Goal: Transaction & Acquisition: Download file/media

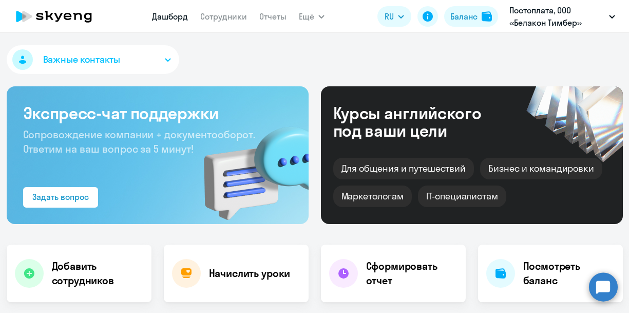
select select "30"
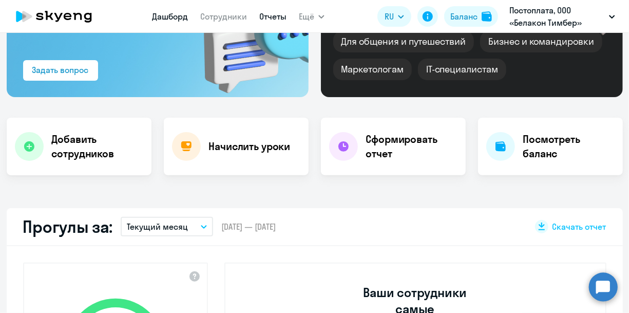
scroll to position [126, 0]
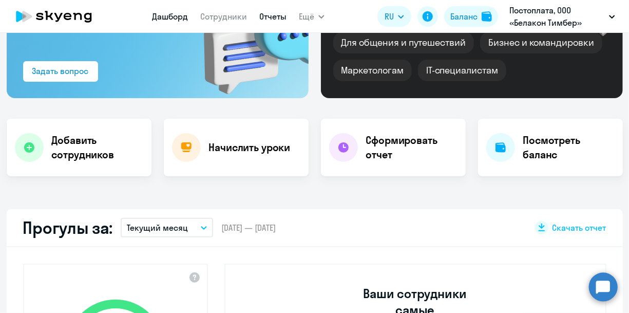
click at [277, 17] on link "Отчеты" at bounding box center [272, 16] width 27 height 10
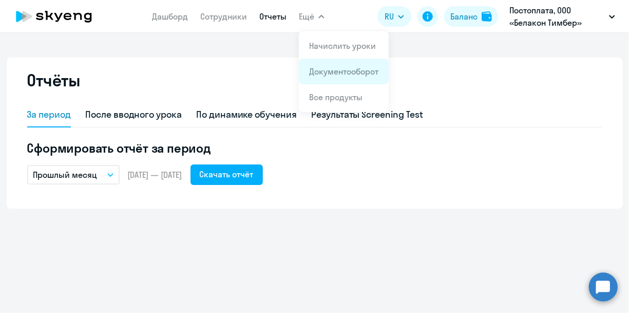
click at [333, 69] on link "Документооборот" at bounding box center [343, 71] width 69 height 10
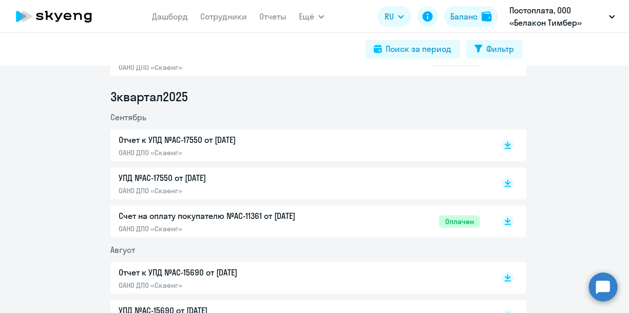
scroll to position [259, 0]
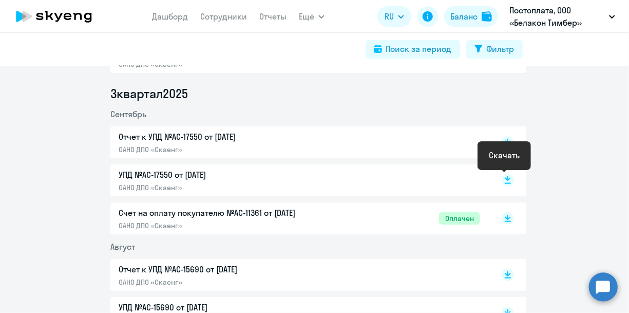
click at [505, 177] on icon at bounding box center [508, 178] width 6 height 5
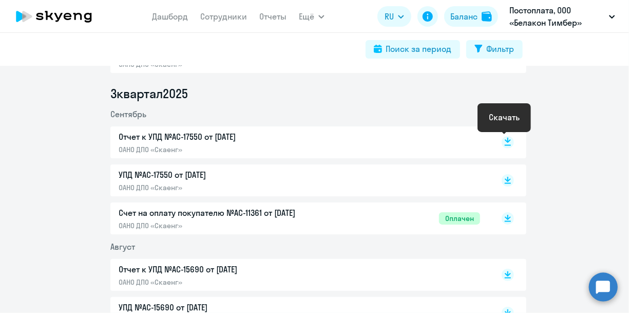
click at [502, 141] on icon at bounding box center [508, 142] width 12 height 12
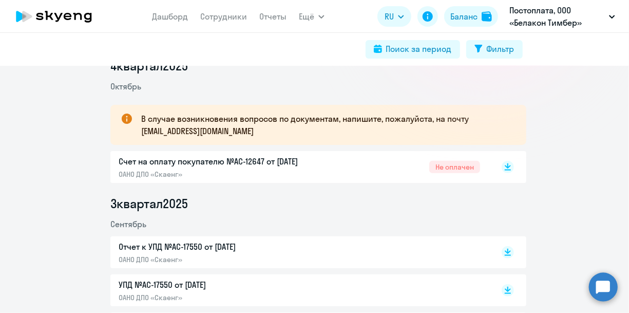
scroll to position [148, 0]
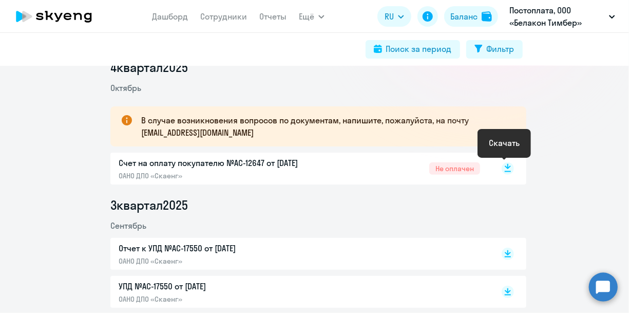
click at [505, 168] on icon at bounding box center [508, 166] width 6 height 5
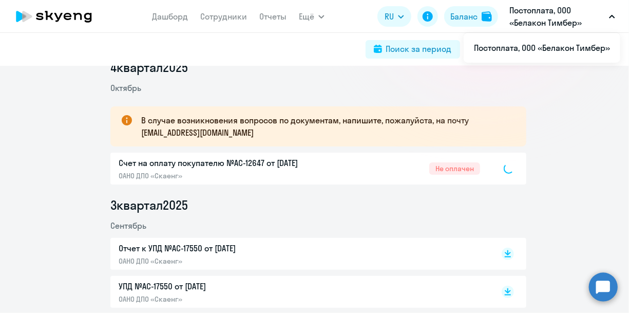
click at [332, 170] on div "Счет на оплату покупателю №AC-12647 от [DATE] ОАНО ДПО «Скаенг» Не оплачен" at bounding box center [300, 169] width 362 height 24
click at [383, 166] on div "Счет на оплату покупателю №AC-12647 от [DATE] ОАНО ДПО «Скаенг» Не оплачен" at bounding box center [300, 169] width 362 height 24
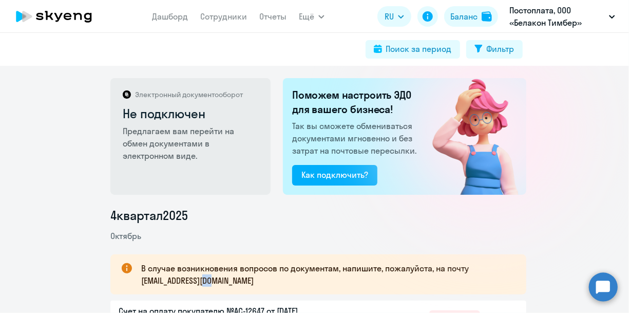
scroll to position [0, 0]
drag, startPoint x: 220, startPoint y: 282, endPoint x: 137, endPoint y: 285, distance: 82.8
click at [141, 285] on p "В случае возникновения вопросов по документам, напишите, пожалуйста, на почту […" at bounding box center [324, 274] width 367 height 25
copy p "[EMAIL_ADDRESS][DOMAIN_NAME]"
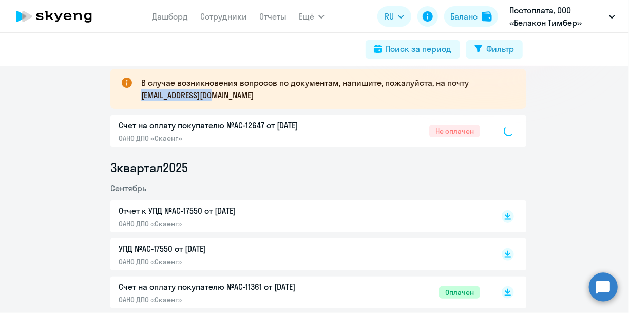
scroll to position [222, 0]
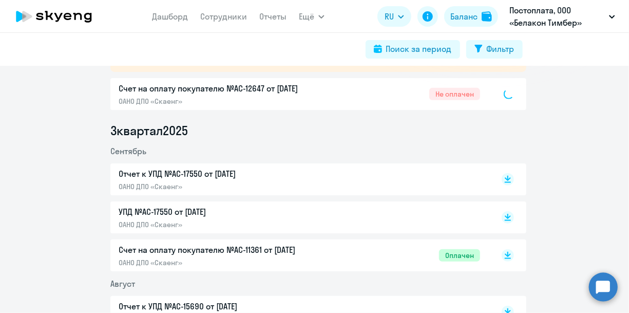
click at [494, 92] on div at bounding box center [497, 94] width 34 height 24
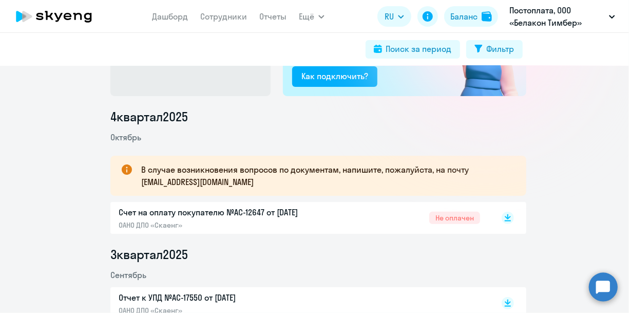
scroll to position [111, 0]
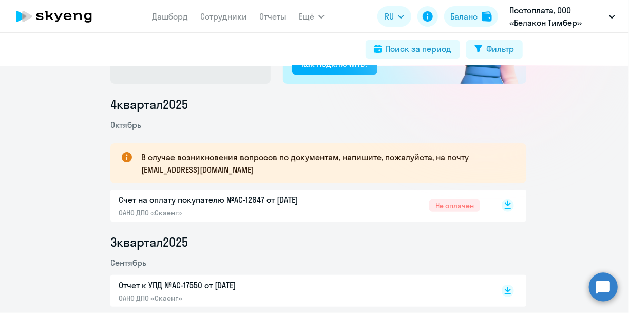
click at [505, 205] on icon at bounding box center [508, 203] width 6 height 5
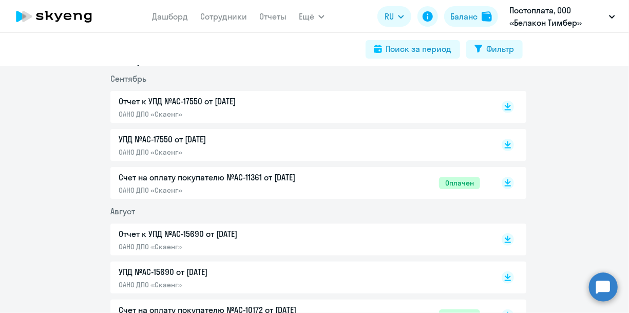
scroll to position [296, 0]
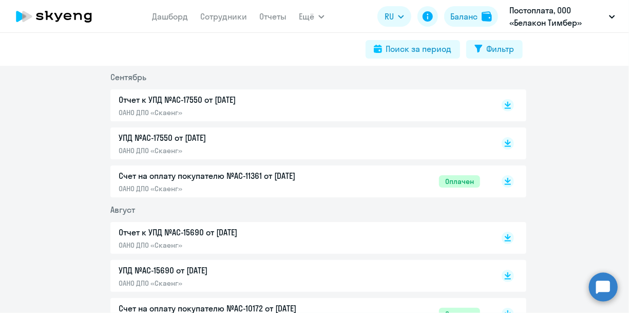
click at [380, 75] on li "Сентябрь" at bounding box center [318, 77] width 416 height 12
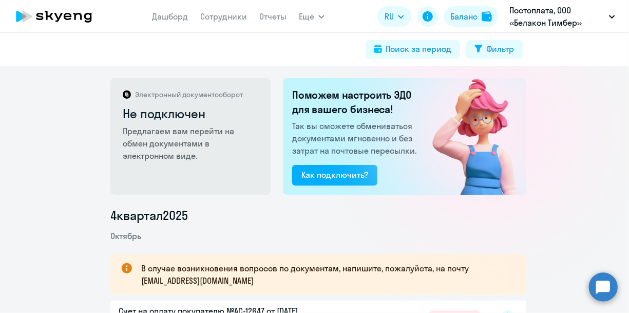
scroll to position [0, 0]
